Goal: Check status

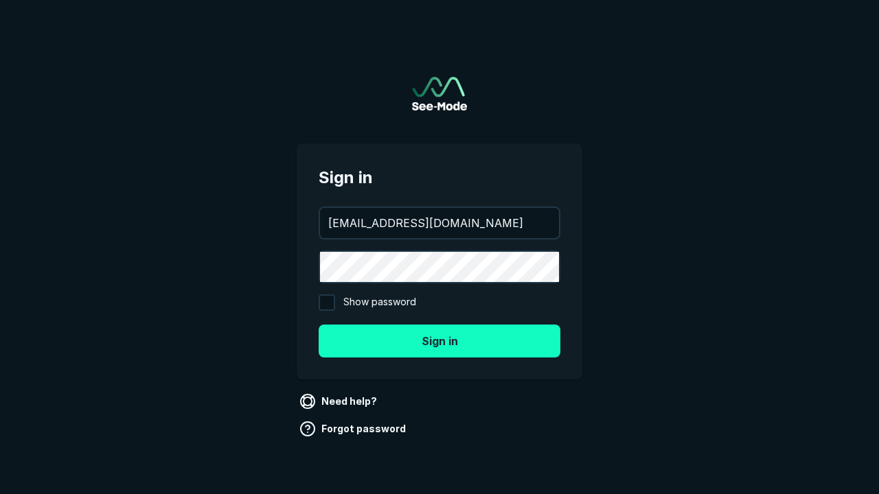
click at [439, 340] on button "Sign in" at bounding box center [440, 341] width 242 height 33
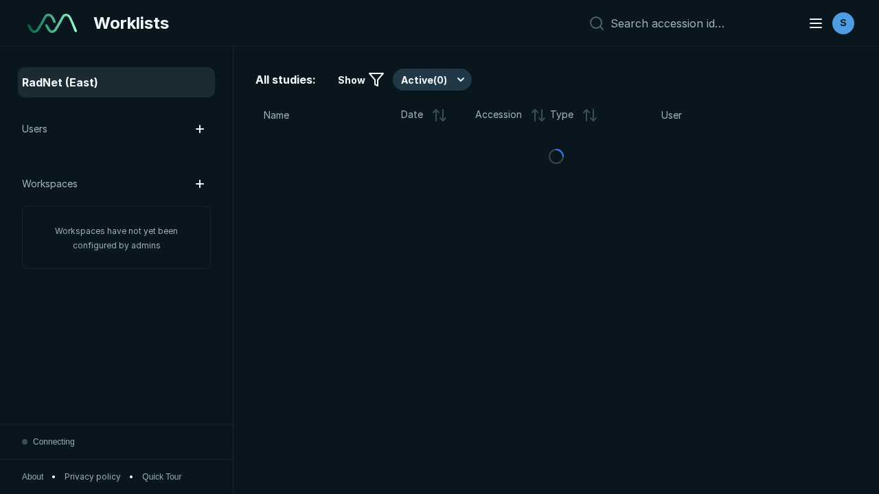
scroll to position [3749, 5718]
